Goal: Task Accomplishment & Management: Use online tool/utility

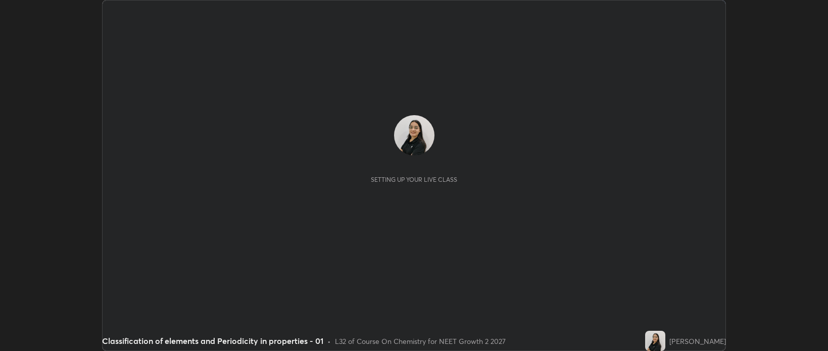
scroll to position [351, 828]
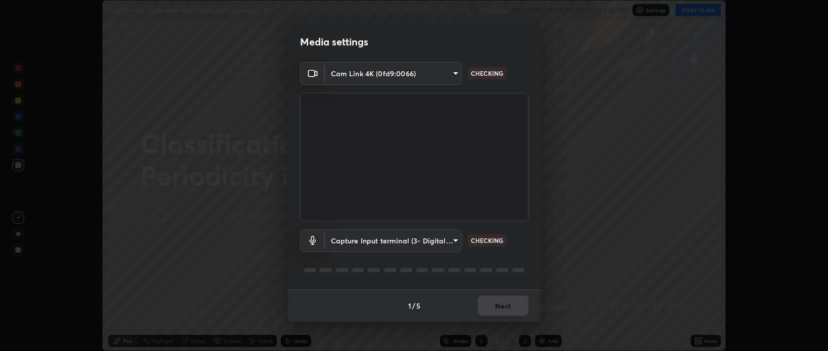
type input "cf47400daed8d5c17d176d3b062392d9492584810e8855202fae9e6f6361dcfa"
type input "efe8be77af4307875d3054ec5b2ff6a32d470bee1372e963aff97c7b4092e64e"
click at [493, 304] on button "Next" at bounding box center [503, 306] width 51 height 20
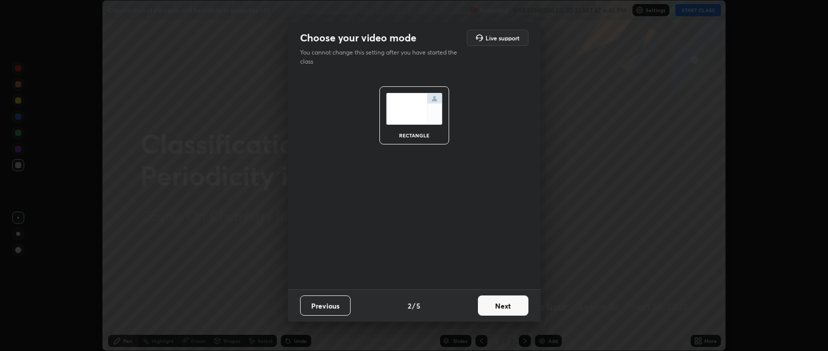
click at [495, 306] on button "Next" at bounding box center [503, 306] width 51 height 20
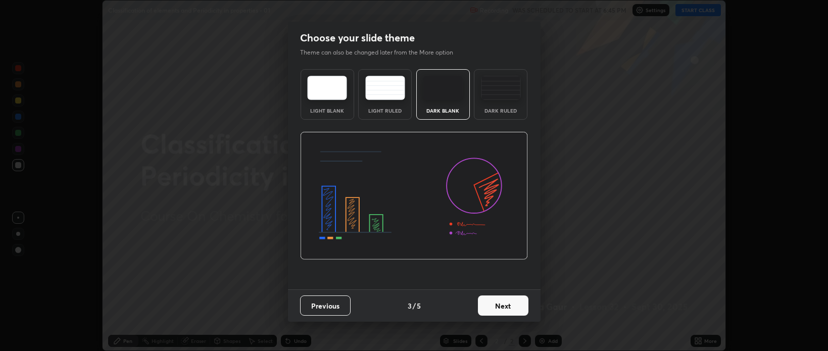
click at [495, 304] on button "Next" at bounding box center [503, 306] width 51 height 20
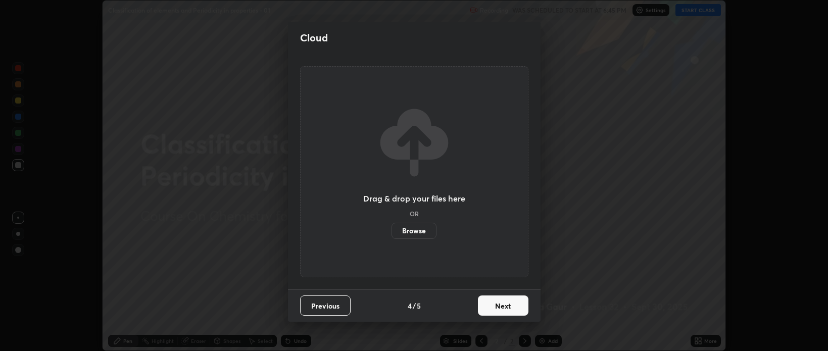
click at [494, 305] on button "Next" at bounding box center [503, 306] width 51 height 20
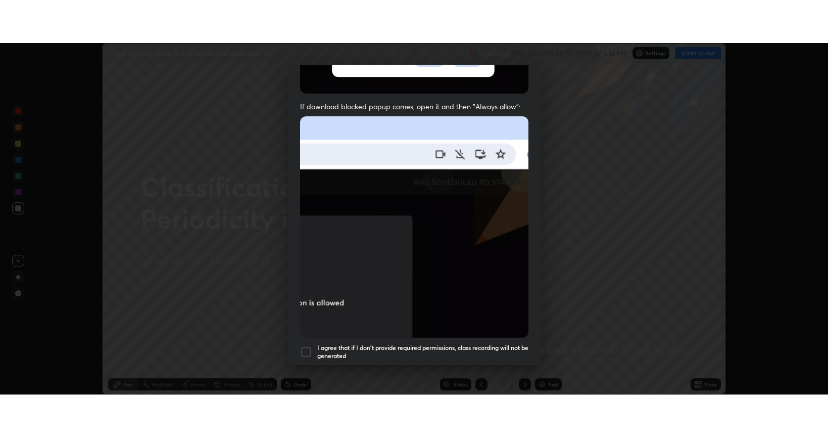
scroll to position [205, 0]
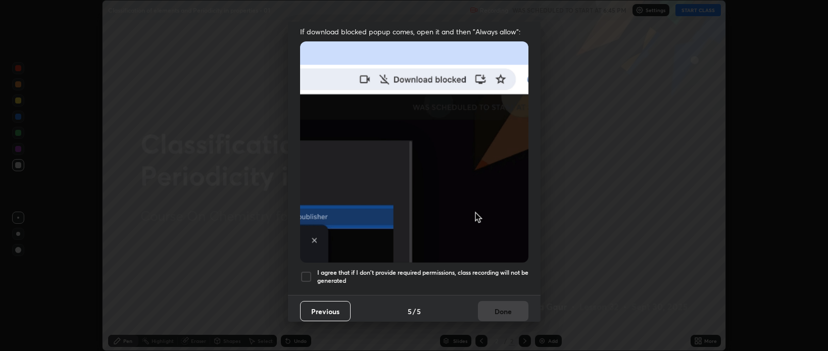
click at [308, 271] on div at bounding box center [306, 277] width 12 height 12
click at [491, 306] on button "Done" at bounding box center [503, 311] width 51 height 20
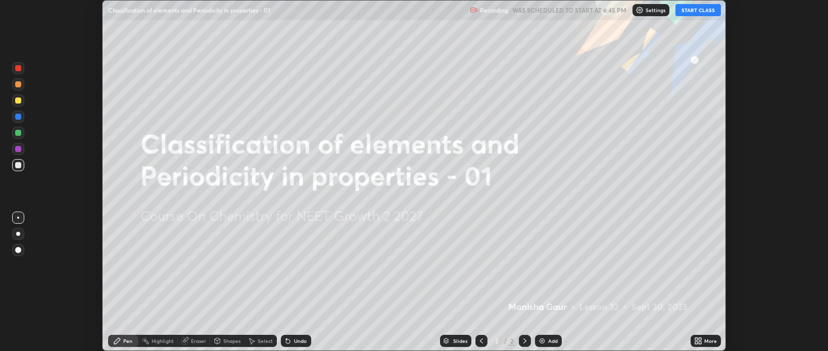
click at [687, 12] on button "START CLASS" at bounding box center [698, 10] width 45 height 12
click at [703, 341] on div "More" at bounding box center [706, 341] width 30 height 12
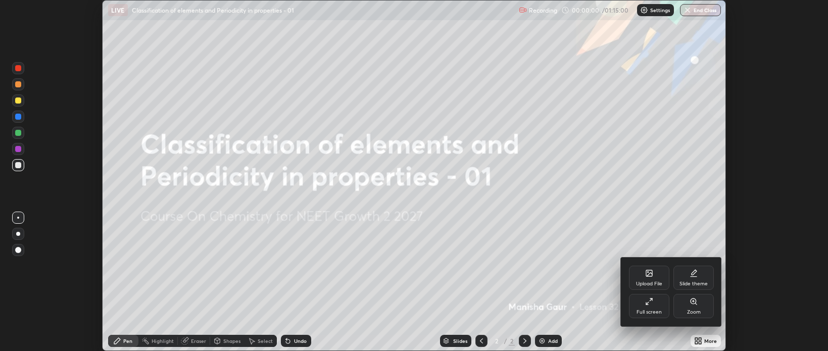
click at [649, 304] on icon at bounding box center [649, 302] width 8 height 8
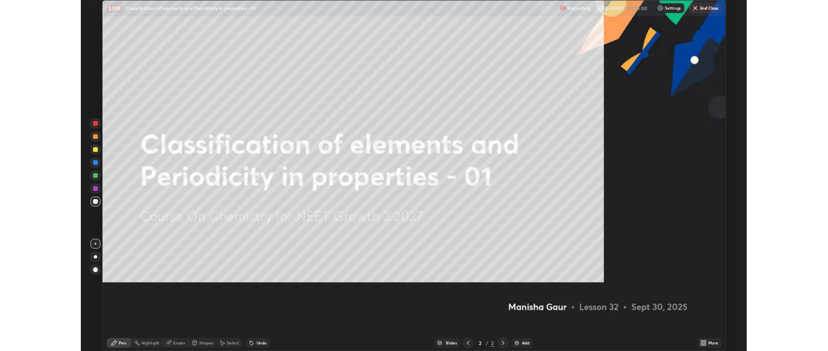
scroll to position [437, 828]
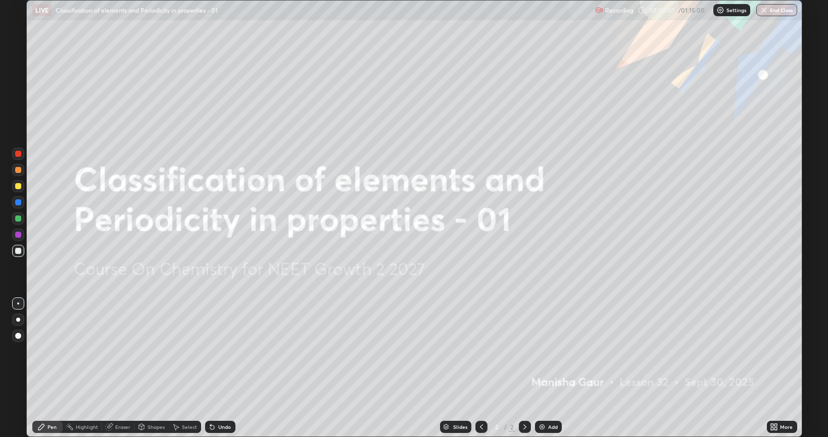
click at [777, 351] on icon at bounding box center [774, 426] width 8 height 8
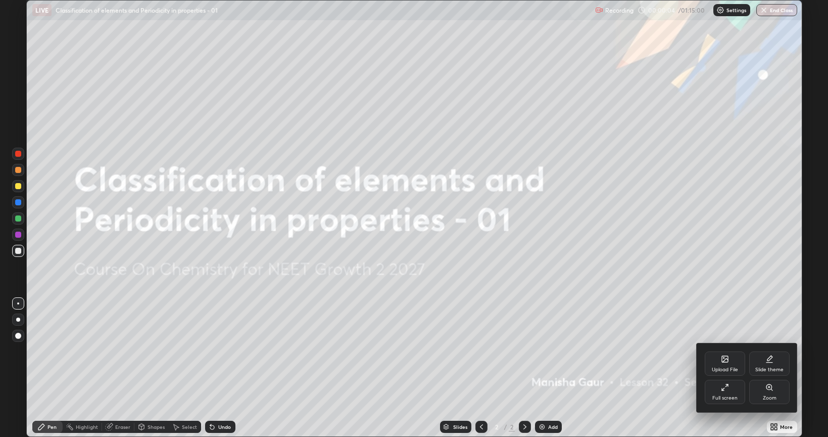
click at [767, 351] on div "Slide theme" at bounding box center [769, 369] width 28 height 5
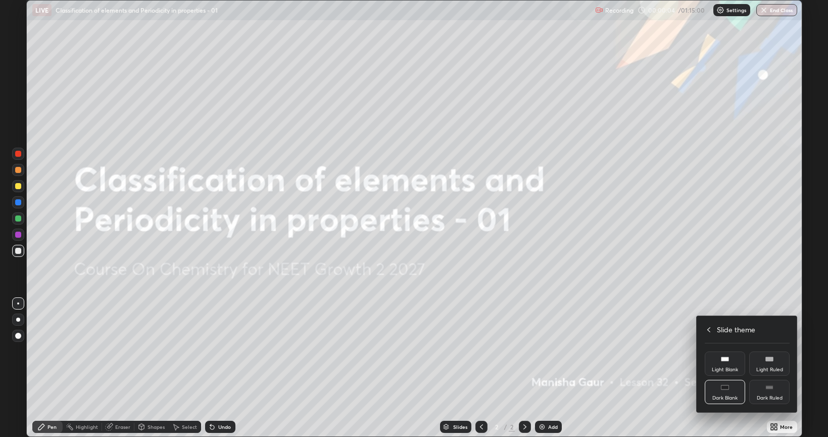
click at [764, 351] on div "Dark Ruled" at bounding box center [770, 397] width 26 height 5
click at [647, 341] on div at bounding box center [414, 218] width 828 height 437
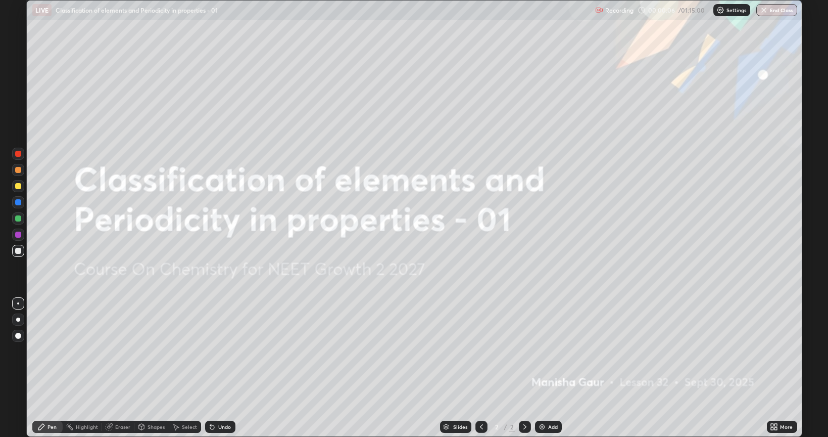
click at [545, 351] on img at bounding box center [542, 426] width 8 height 8
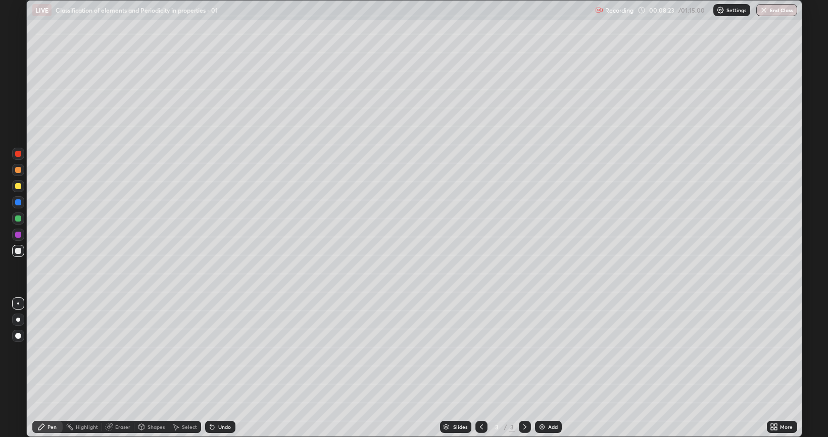
click at [18, 204] on div at bounding box center [18, 202] width 6 height 6
click at [224, 351] on div "Undo" at bounding box center [224, 426] width 13 height 5
click at [222, 351] on div "Undo" at bounding box center [224, 426] width 13 height 5
click at [773, 351] on icon at bounding box center [772, 424] width 3 height 3
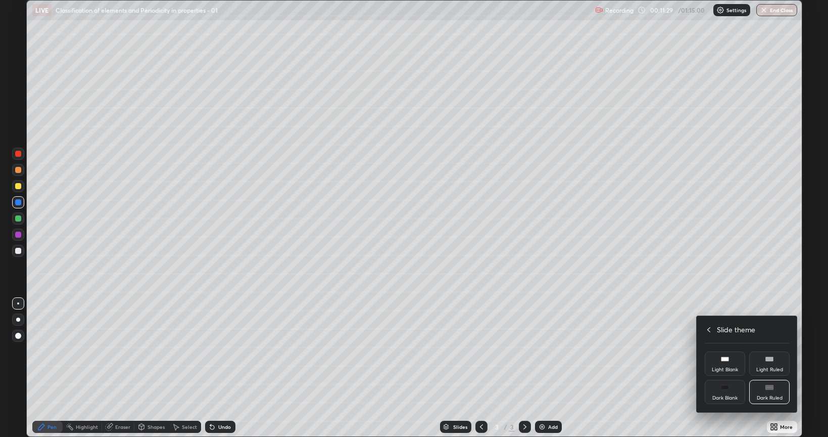
click at [428, 206] on div at bounding box center [414, 218] width 828 height 437
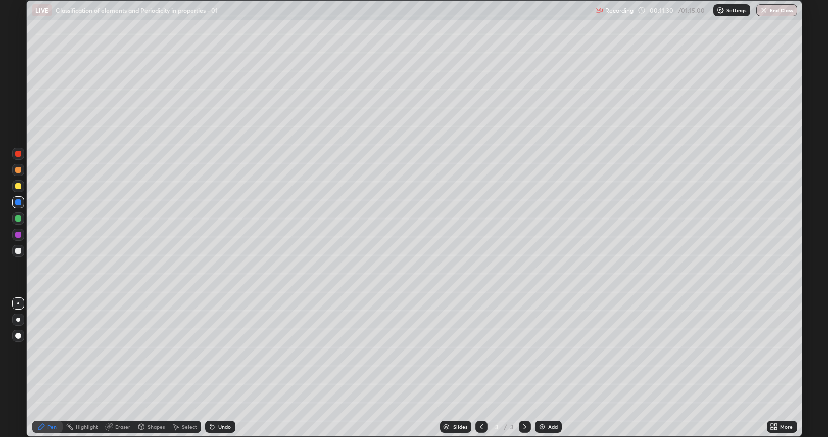
click at [432, 199] on div "Upload File Slide theme Full screen Zoom Slide theme Light Blank Light Ruled Da…" at bounding box center [414, 218] width 828 height 437
click at [545, 351] on div "Add" at bounding box center [548, 426] width 27 height 12
click at [17, 253] on div at bounding box center [18, 251] width 6 height 6
click at [21, 203] on div at bounding box center [18, 202] width 12 height 12
click at [13, 252] on div at bounding box center [18, 251] width 12 height 12
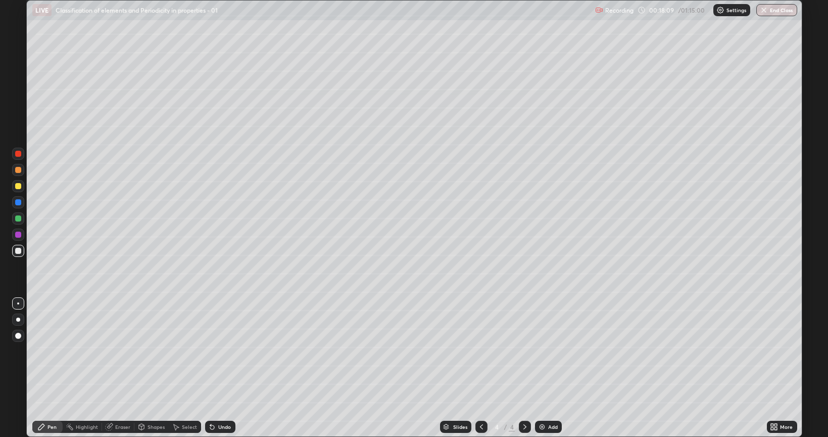
click at [20, 204] on div at bounding box center [18, 202] width 6 height 6
click at [481, 351] on icon at bounding box center [481, 426] width 8 height 8
click at [20, 252] on div at bounding box center [18, 251] width 6 height 6
click at [20, 204] on div at bounding box center [18, 202] width 6 height 6
click at [523, 351] on icon at bounding box center [525, 426] width 8 height 8
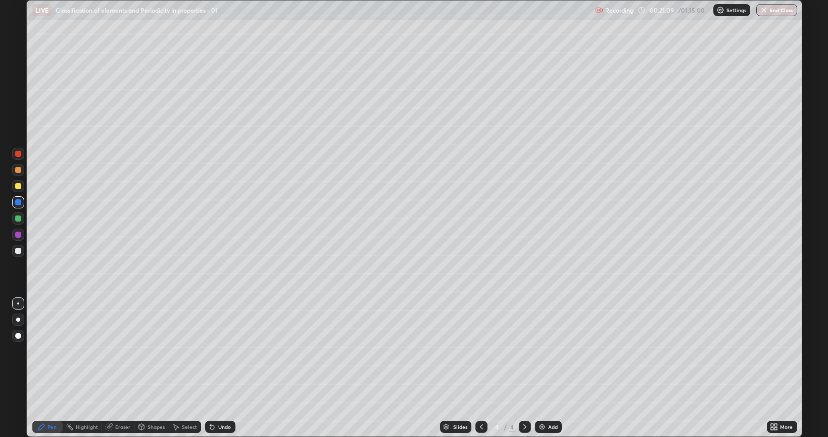
click at [222, 351] on div "Undo" at bounding box center [220, 426] width 30 height 12
click at [222, 351] on div "Undo" at bounding box center [224, 426] width 13 height 5
click at [220, 351] on div "Undo" at bounding box center [224, 426] width 13 height 5
click at [218, 351] on div "Undo" at bounding box center [220, 426] width 30 height 12
click at [19, 156] on div at bounding box center [18, 154] width 6 height 6
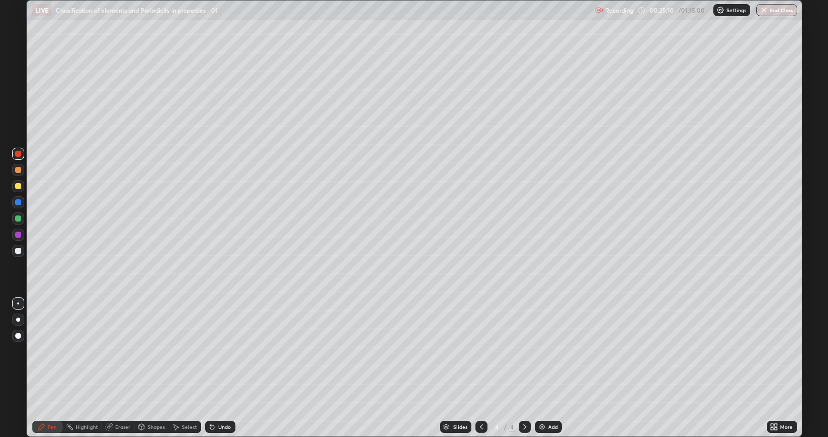
click at [17, 188] on div at bounding box center [18, 186] width 6 height 6
click at [541, 351] on img at bounding box center [542, 426] width 8 height 8
click at [485, 351] on div at bounding box center [481, 426] width 12 height 12
click at [480, 351] on icon at bounding box center [481, 426] width 8 height 8
click at [521, 351] on icon at bounding box center [525, 426] width 8 height 8
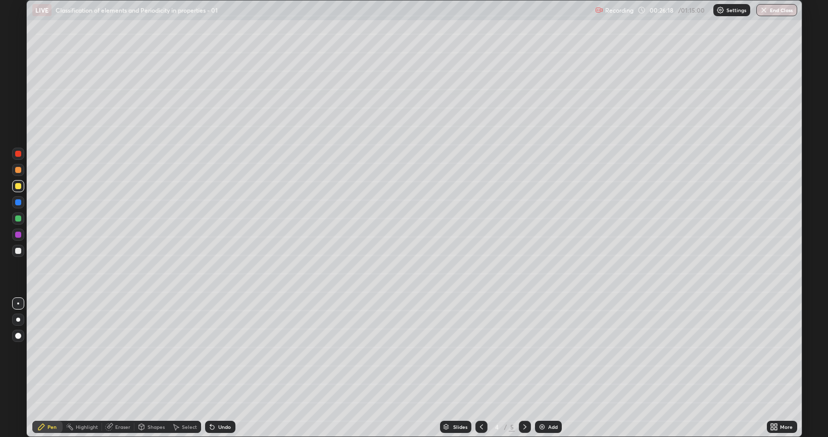
click at [521, 351] on icon at bounding box center [525, 426] width 8 height 8
click at [115, 351] on div "Eraser" at bounding box center [122, 426] width 15 height 5
click at [56, 351] on div "Pen" at bounding box center [47, 426] width 30 height 12
click at [121, 351] on div "Eraser" at bounding box center [122, 426] width 15 height 5
click at [19, 351] on icon at bounding box center [18, 392] width 8 height 9
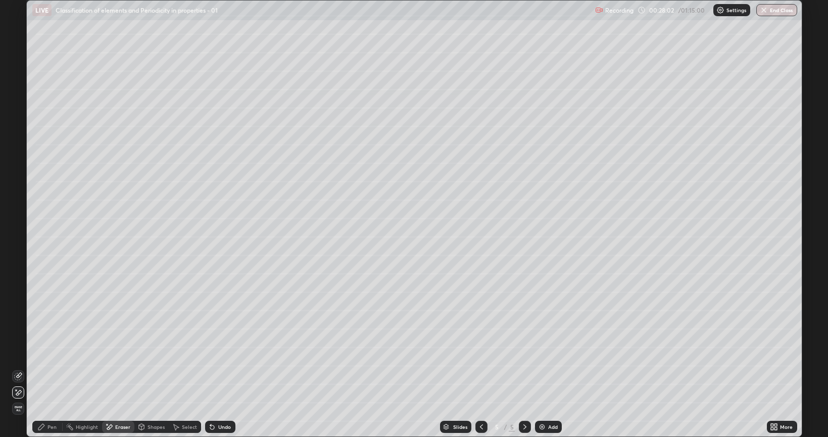
click at [480, 351] on icon at bounding box center [481, 426] width 8 height 8
click at [41, 351] on div "Pen" at bounding box center [47, 426] width 30 height 12
click at [16, 200] on div at bounding box center [18, 202] width 6 height 6
click at [18, 186] on div at bounding box center [18, 186] width 6 height 6
click at [221, 351] on div "Undo" at bounding box center [224, 426] width 13 height 5
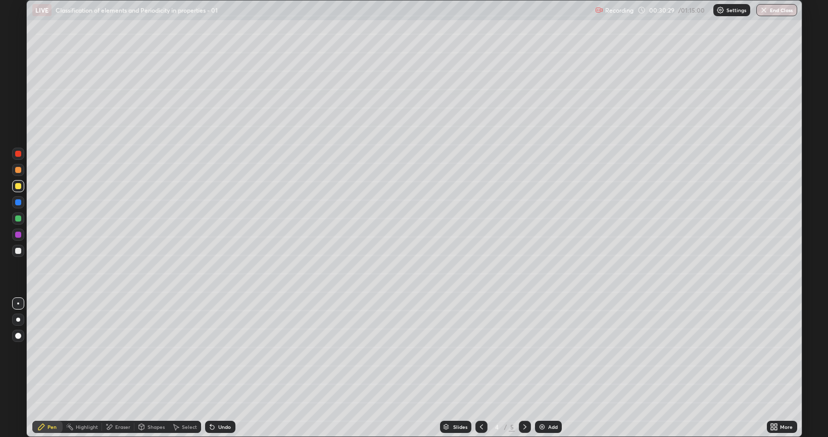
click at [114, 351] on div "Eraser" at bounding box center [118, 426] width 32 height 12
click at [51, 351] on div "Pen" at bounding box center [51, 426] width 9 height 5
click at [480, 351] on icon at bounding box center [481, 426] width 8 height 8
click at [19, 220] on div at bounding box center [18, 218] width 6 height 6
click at [524, 351] on icon at bounding box center [525, 426] width 8 height 8
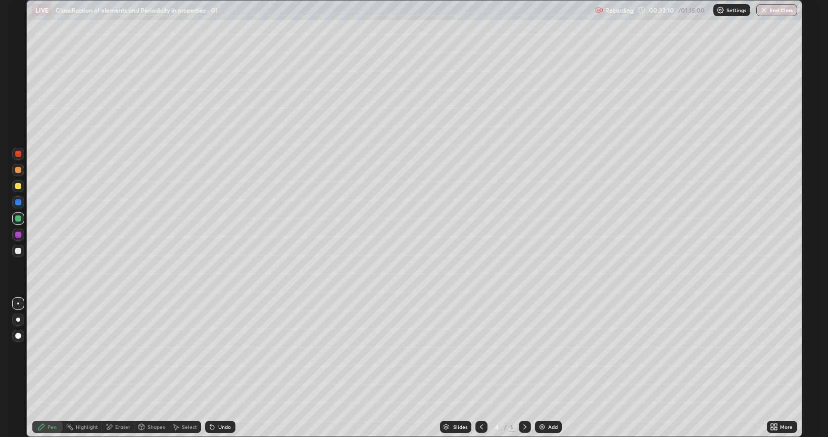
click at [480, 351] on icon at bounding box center [481, 426] width 8 height 8
click at [476, 351] on div at bounding box center [481, 426] width 12 height 12
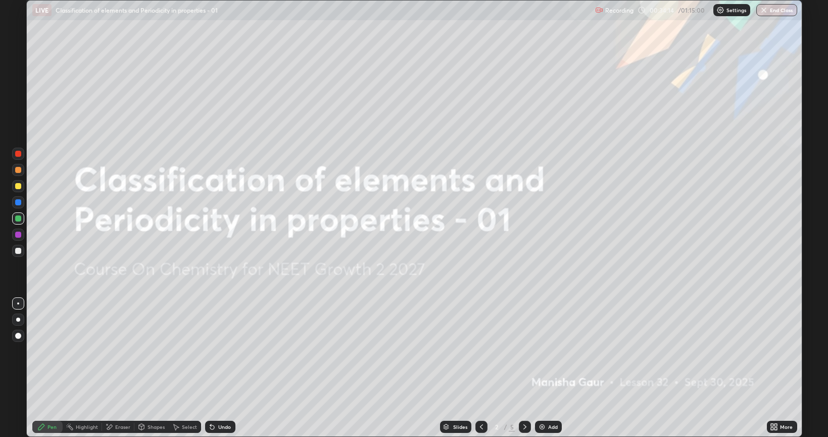
click at [524, 351] on icon at bounding box center [525, 426] width 8 height 8
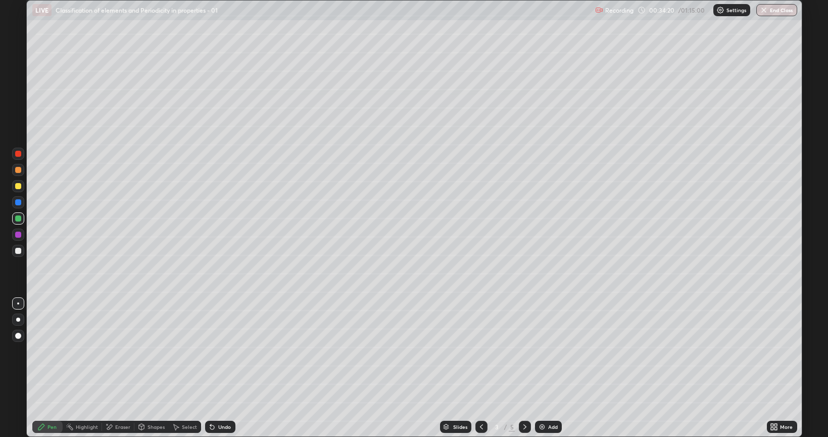
click at [524, 351] on icon at bounding box center [525, 426] width 8 height 8
click at [479, 351] on icon at bounding box center [481, 426] width 8 height 8
click at [522, 351] on icon at bounding box center [525, 426] width 8 height 8
click at [480, 351] on icon at bounding box center [481, 426] width 8 height 8
click at [529, 351] on div at bounding box center [525, 426] width 12 height 20
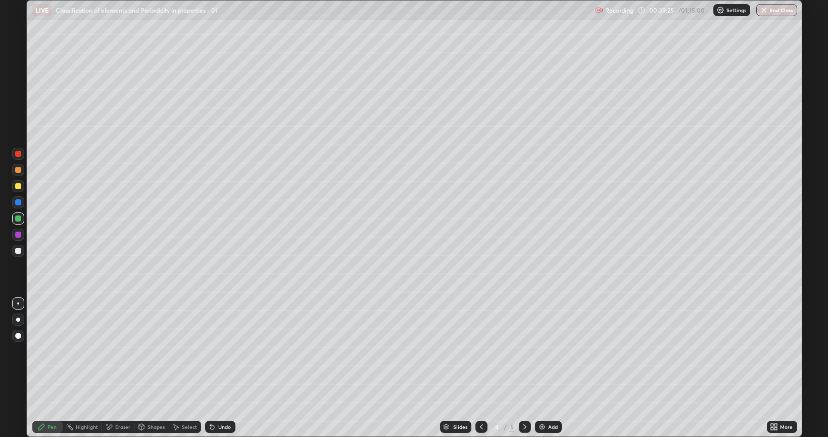
click at [475, 351] on div at bounding box center [481, 426] width 12 height 12
click at [529, 351] on div at bounding box center [525, 426] width 12 height 12
click at [480, 351] on icon at bounding box center [481, 426] width 8 height 8
click at [524, 351] on icon at bounding box center [525, 426] width 8 height 8
click at [481, 351] on icon at bounding box center [481, 426] width 8 height 8
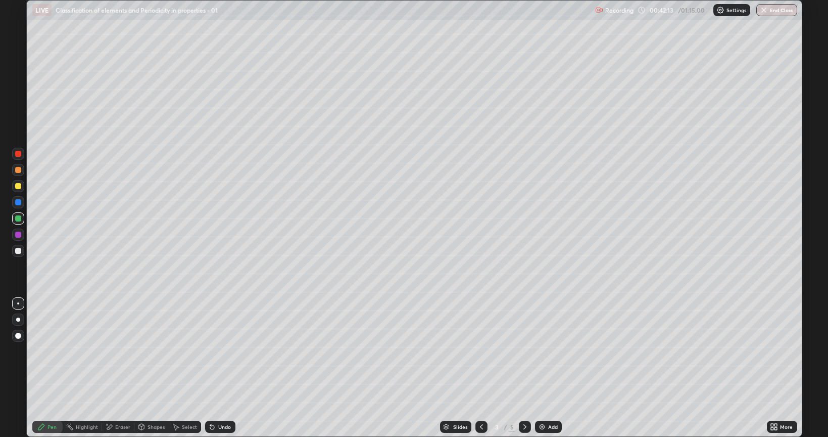
click at [524, 351] on icon at bounding box center [525, 426] width 8 height 8
click at [768, 351] on div "More" at bounding box center [782, 426] width 30 height 12
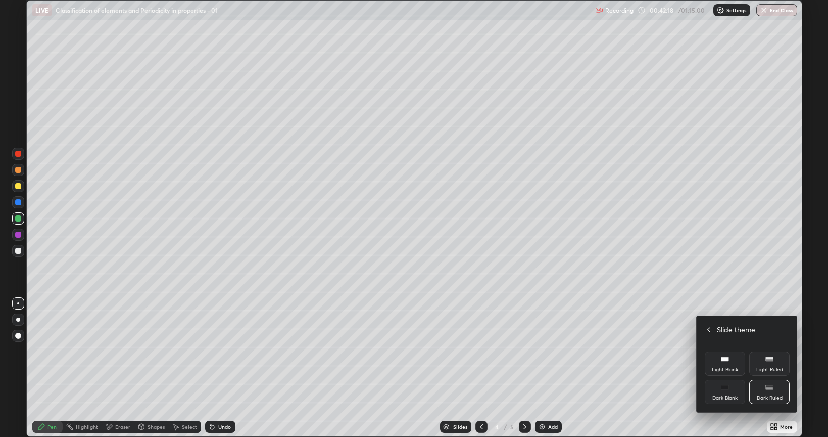
click at [708, 332] on icon at bounding box center [709, 329] width 8 height 8
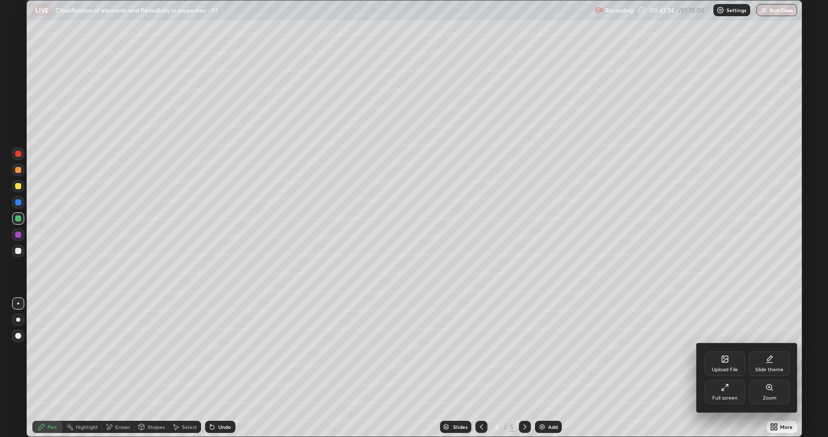
click at [728, 351] on icon at bounding box center [725, 387] width 8 height 8
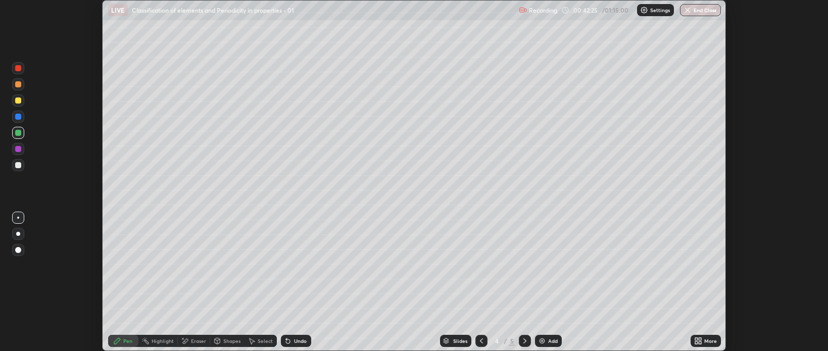
scroll to position [50173, 49696]
